Goal: Register for event/course

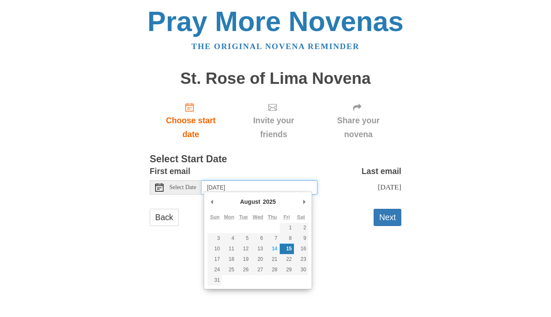
click at [258, 185] on input "[DATE]" at bounding box center [260, 187] width 116 height 14
type input "[DATE]"
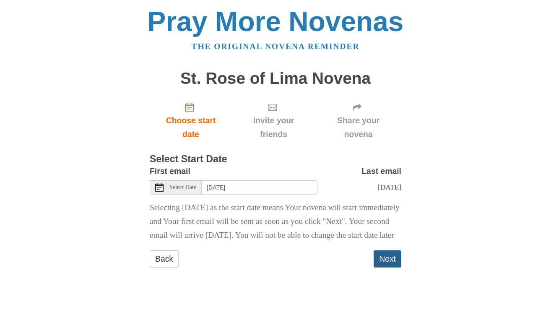
click at [390, 268] on button "Next" at bounding box center [388, 259] width 28 height 17
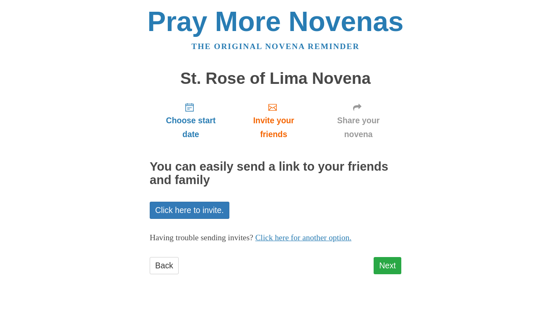
click at [391, 261] on link "Next" at bounding box center [388, 265] width 28 height 17
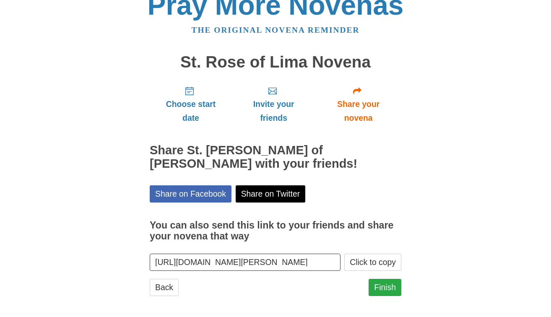
scroll to position [17, 0]
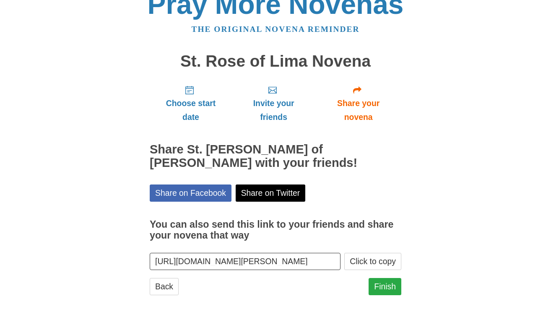
click at [386, 279] on link "Finish" at bounding box center [385, 286] width 33 height 17
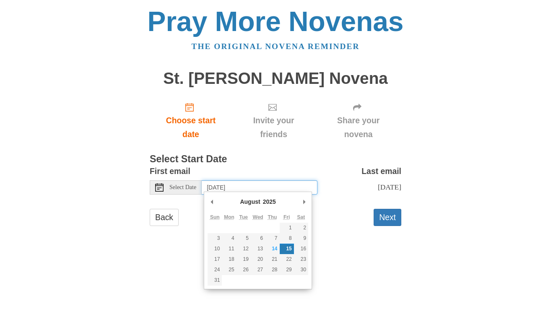
click at [255, 188] on input "[DATE]" at bounding box center [260, 187] width 116 height 14
type input "[DATE]"
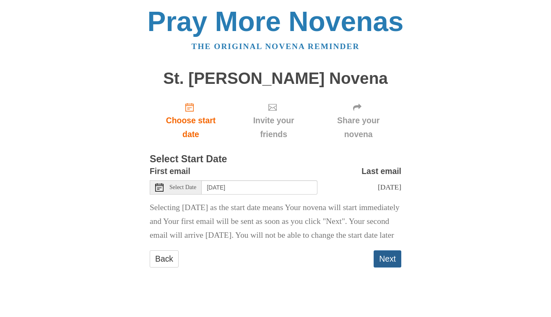
click at [390, 268] on button "Next" at bounding box center [388, 259] width 28 height 17
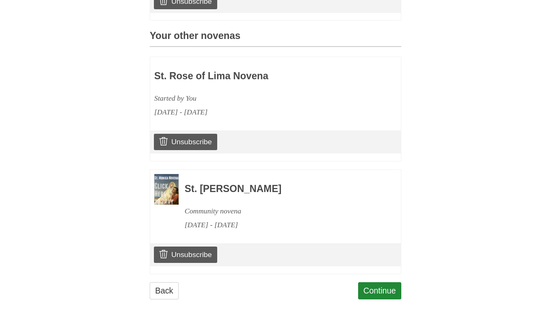
scroll to position [344, 0]
click at [379, 283] on link "Continue" at bounding box center [380, 291] width 44 height 17
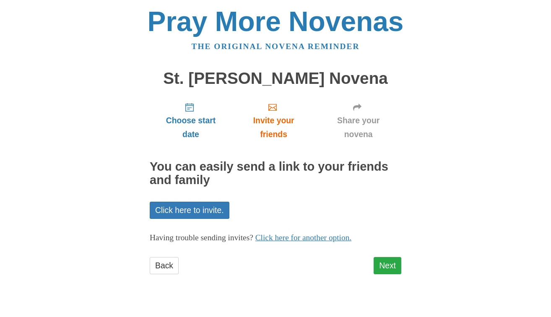
click at [387, 260] on link "Next" at bounding box center [388, 265] width 28 height 17
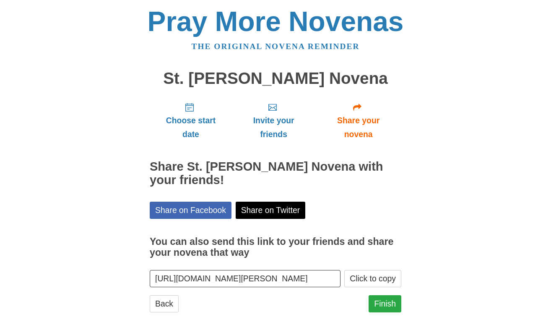
click at [386, 298] on link "Finish" at bounding box center [385, 303] width 33 height 17
